Goal: Task Accomplishment & Management: Manage account settings

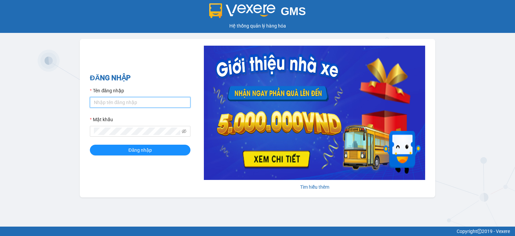
click at [134, 104] on input "Tên đăng nhập" at bounding box center [140, 102] width 101 height 11
type input "luongthuthao.hkot"
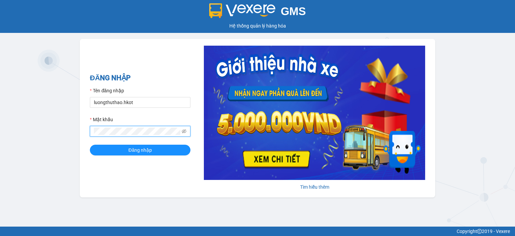
click at [90, 144] on button "Đăng nhập" at bounding box center [140, 149] width 101 height 11
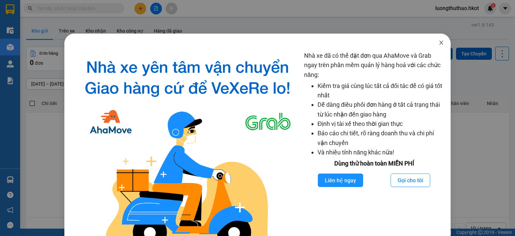
click at [439, 42] on icon "close" at bounding box center [440, 42] width 5 height 5
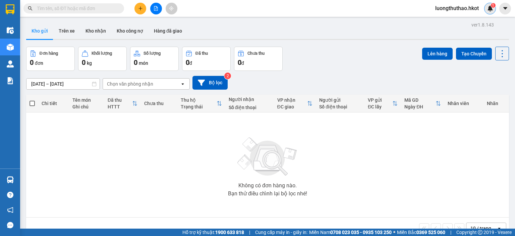
click at [491, 8] on img at bounding box center [490, 8] width 6 height 6
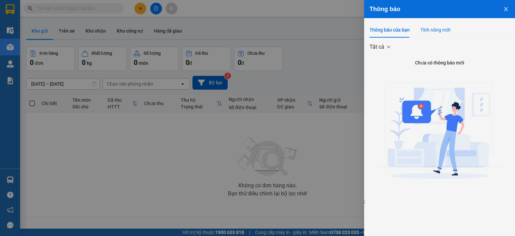
click at [426, 27] on div "Tính năng mới" at bounding box center [435, 29] width 30 height 7
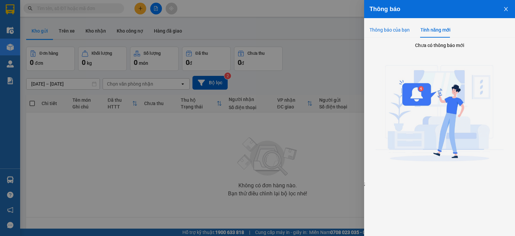
click at [398, 33] on div "Thông báo của bạn" at bounding box center [389, 29] width 40 height 7
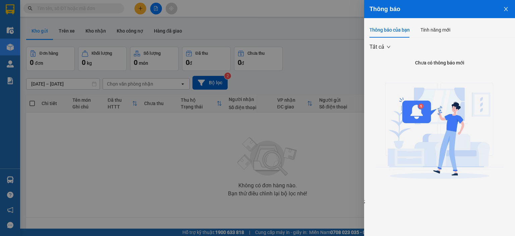
click at [504, 9] on icon "close" at bounding box center [505, 8] width 5 height 5
